Goal: Transaction & Acquisition: Download file/media

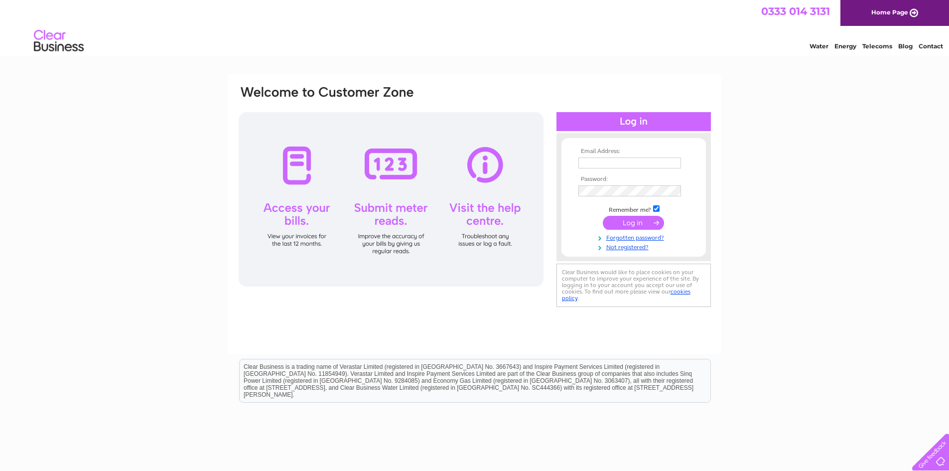
click at [648, 163] on input "text" at bounding box center [629, 162] width 103 height 11
type input "constantine_philip@yahoo.co.uk"
click at [625, 220] on input "submit" at bounding box center [633, 224] width 61 height 14
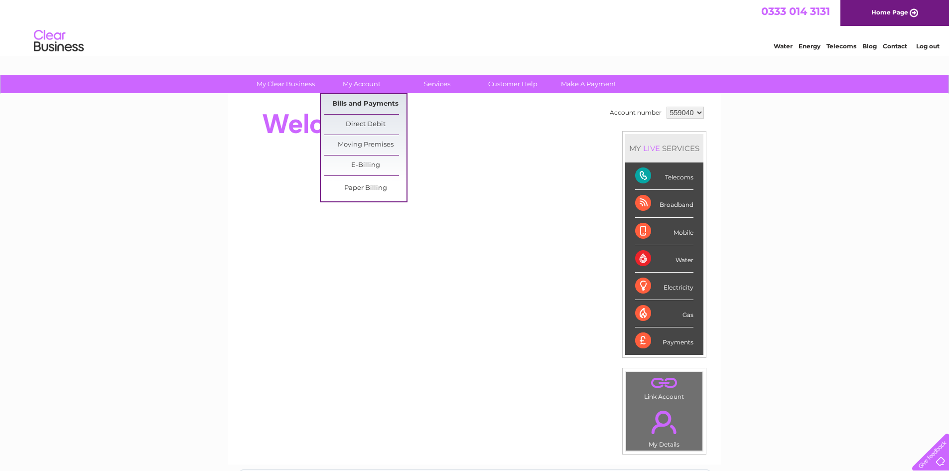
click at [379, 107] on link "Bills and Payments" at bounding box center [365, 104] width 82 height 20
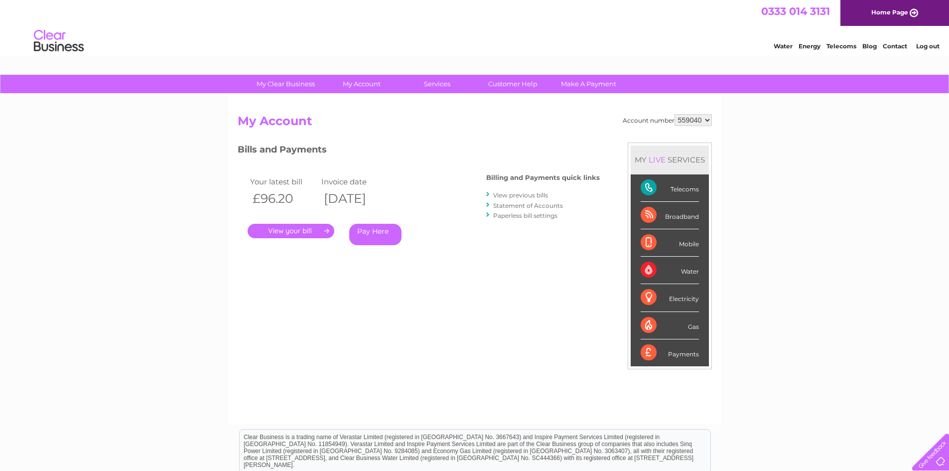
click at [512, 194] on link "View previous bills" at bounding box center [520, 194] width 55 height 7
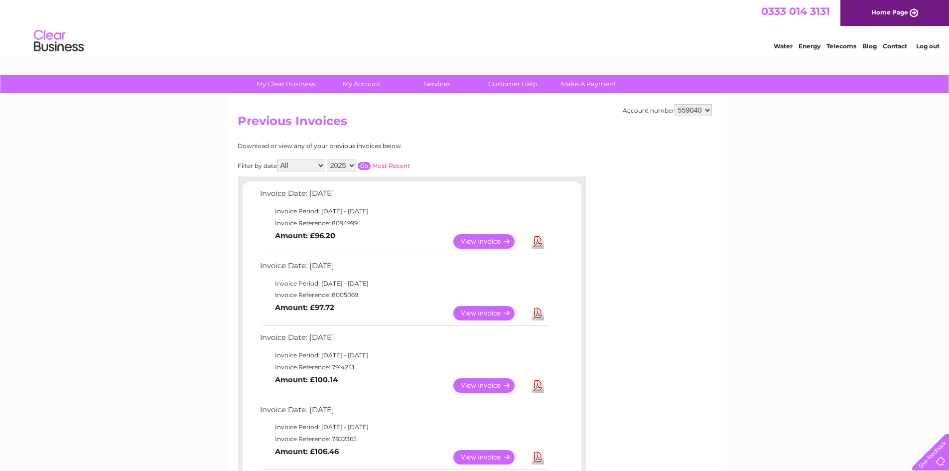
click at [538, 242] on link "Download" at bounding box center [537, 241] width 12 height 14
click at [539, 311] on link "Download" at bounding box center [537, 313] width 12 height 14
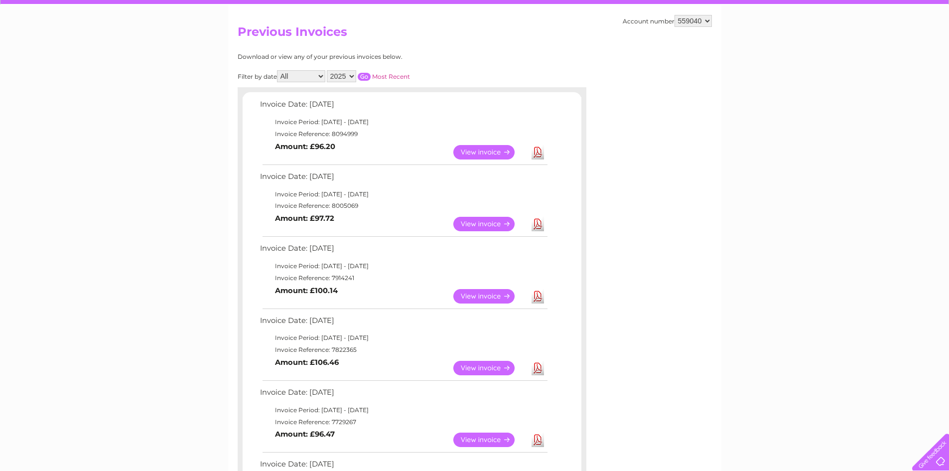
scroll to position [100, 0]
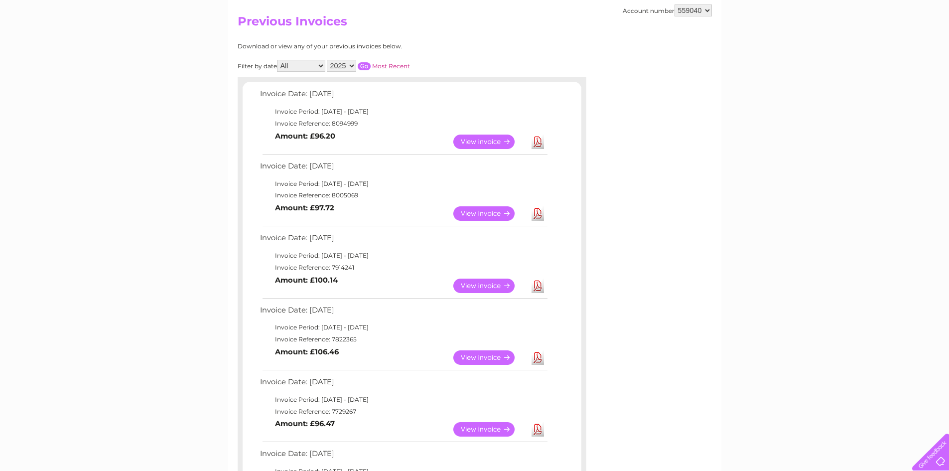
click at [538, 290] on link "Download" at bounding box center [537, 285] width 12 height 14
click at [667, 355] on div "Account number 559040 559041 Previous Invoices Download or view any of your pre…" at bounding box center [474, 388] width 493 height 786
click at [536, 359] on link "Download" at bounding box center [537, 357] width 12 height 14
click at [684, 389] on div "Account number 559040 559041 Previous Invoices Download or view any of your pre…" at bounding box center [474, 388] width 493 height 786
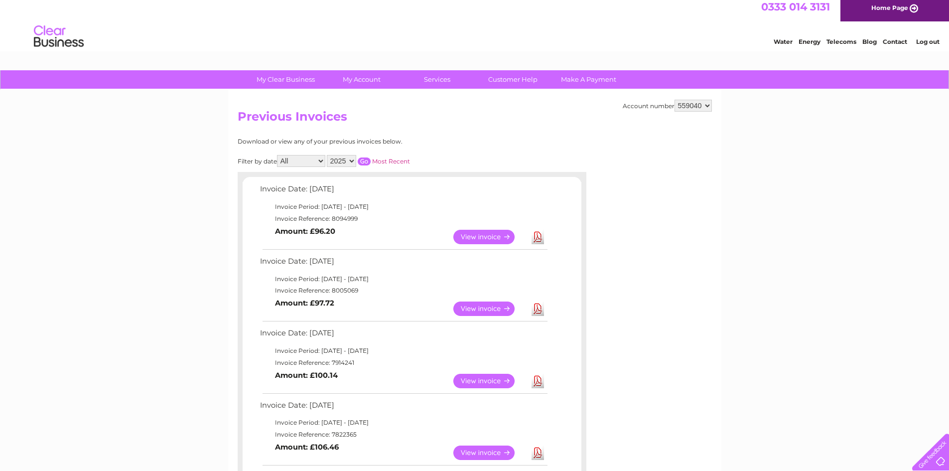
scroll to position [0, 0]
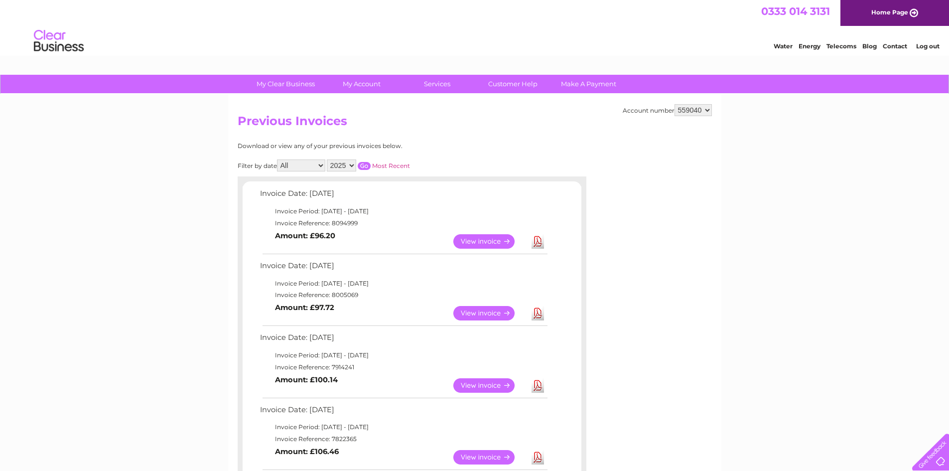
click at [708, 112] on select "559040 559041" at bounding box center [692, 110] width 37 height 12
select select "559041"
click at [674, 104] on select "559040 559041" at bounding box center [692, 110] width 37 height 12
click at [535, 243] on link "Download" at bounding box center [537, 241] width 12 height 14
click at [540, 316] on link "Download" at bounding box center [537, 313] width 12 height 14
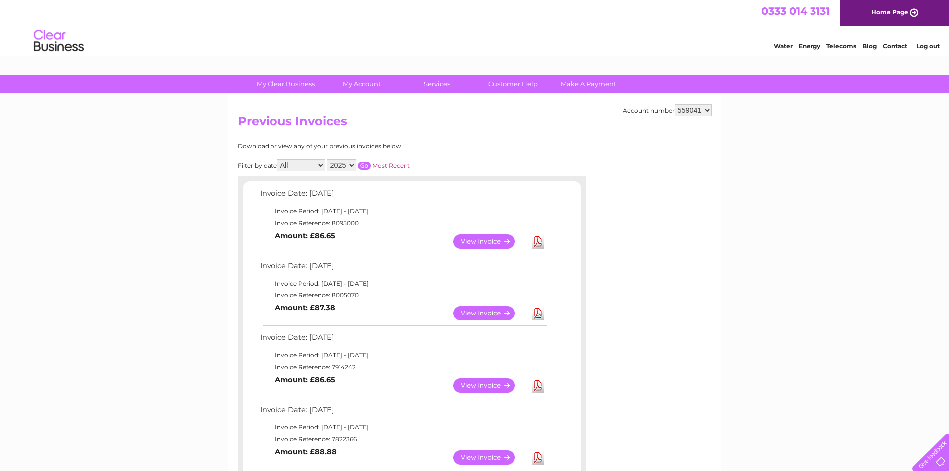
click at [540, 382] on link "Download" at bounding box center [537, 385] width 12 height 14
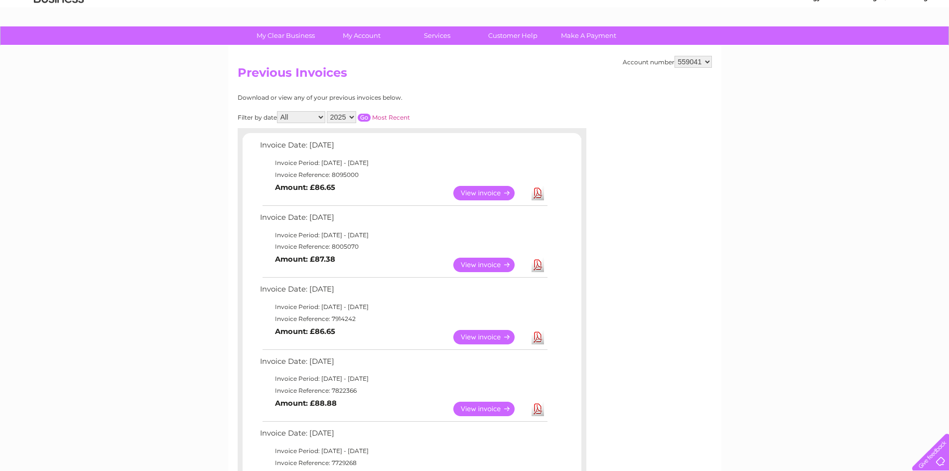
scroll to position [100, 0]
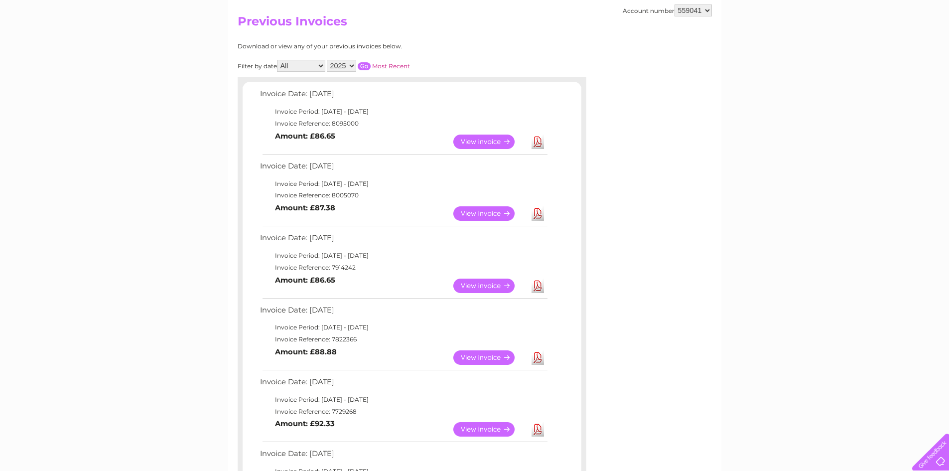
click at [537, 355] on link "Download" at bounding box center [537, 357] width 12 height 14
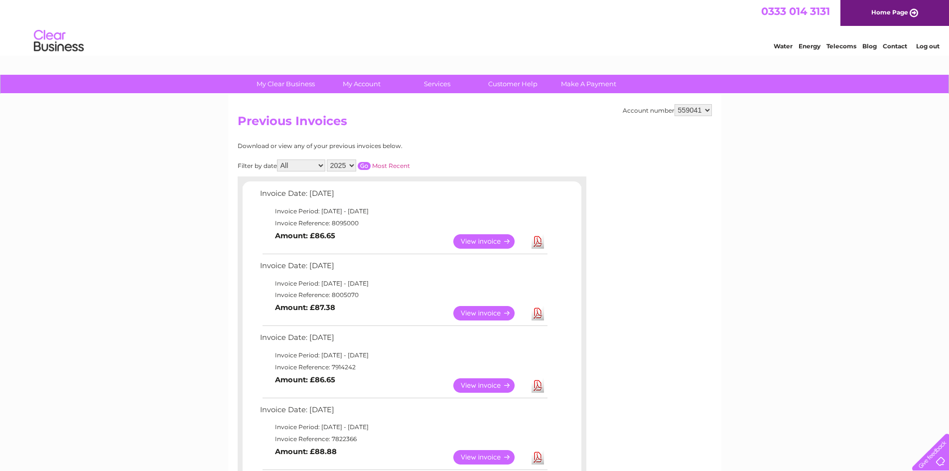
click at [927, 47] on link "Log out" at bounding box center [927, 45] width 23 height 7
